Goal: Check status: Check status

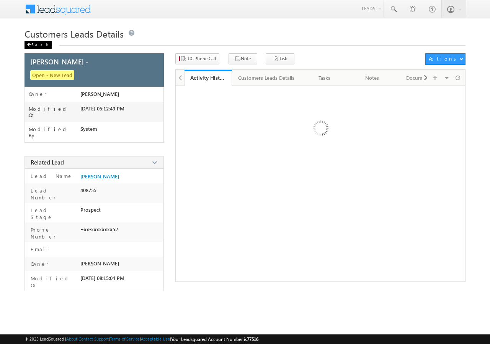
click at [36, 46] on div "Back" at bounding box center [38, 45] width 27 height 8
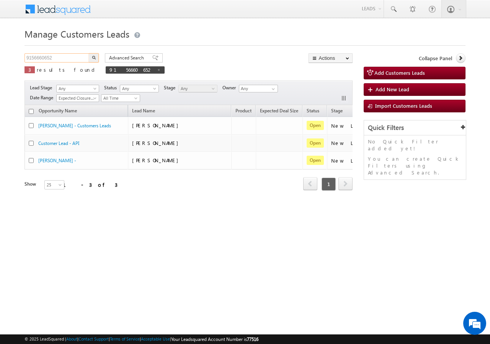
click at [64, 59] on input "9156660652" at bounding box center [57, 57] width 65 height 9
paste input "425116101"
type input "9425116101"
click at [90, 57] on button "button" at bounding box center [94, 57] width 10 height 9
